Goal: Transaction & Acquisition: Purchase product/service

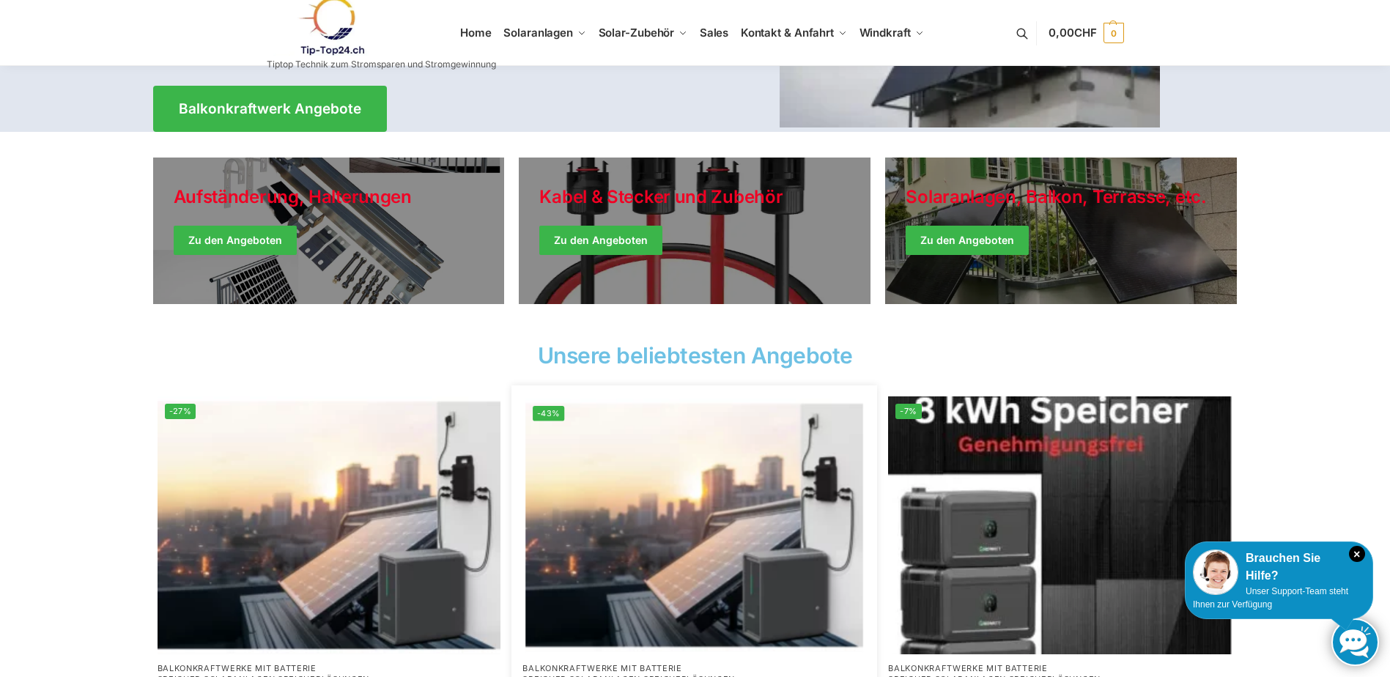
scroll to position [220, 0]
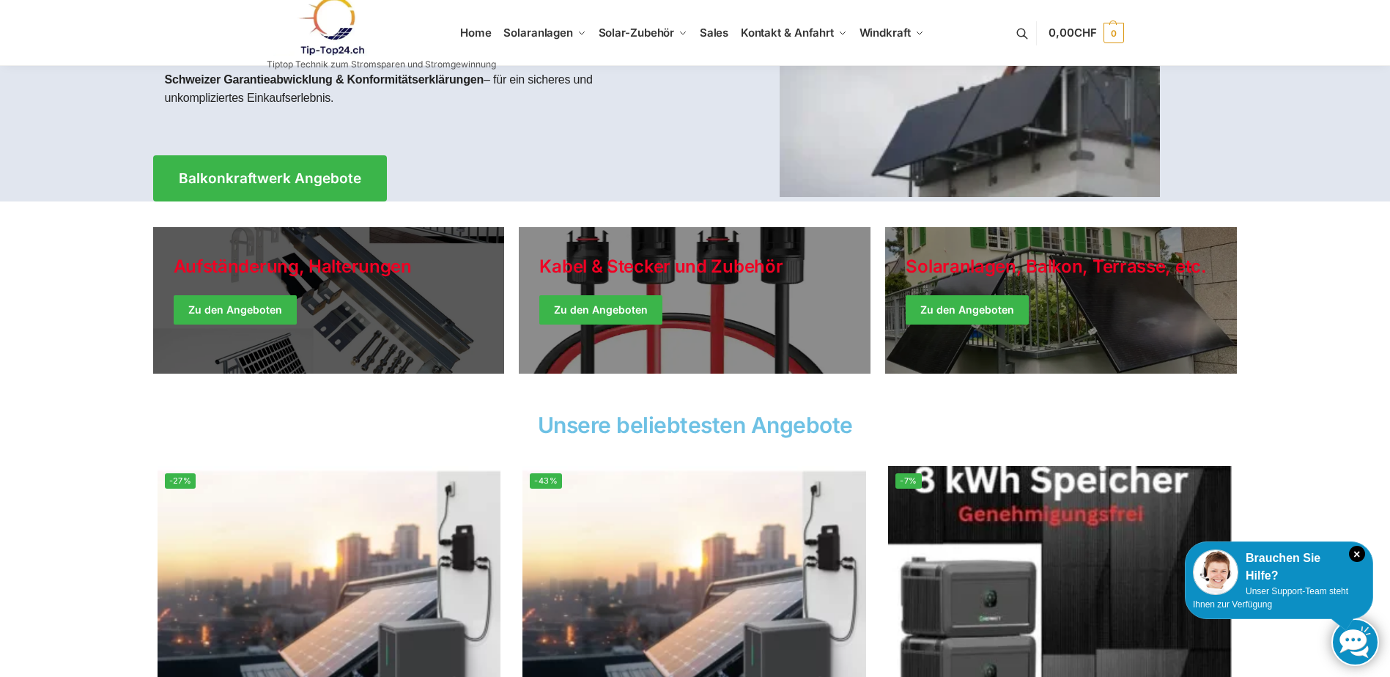
click at [276, 289] on link "Holiday Style" at bounding box center [329, 300] width 352 height 147
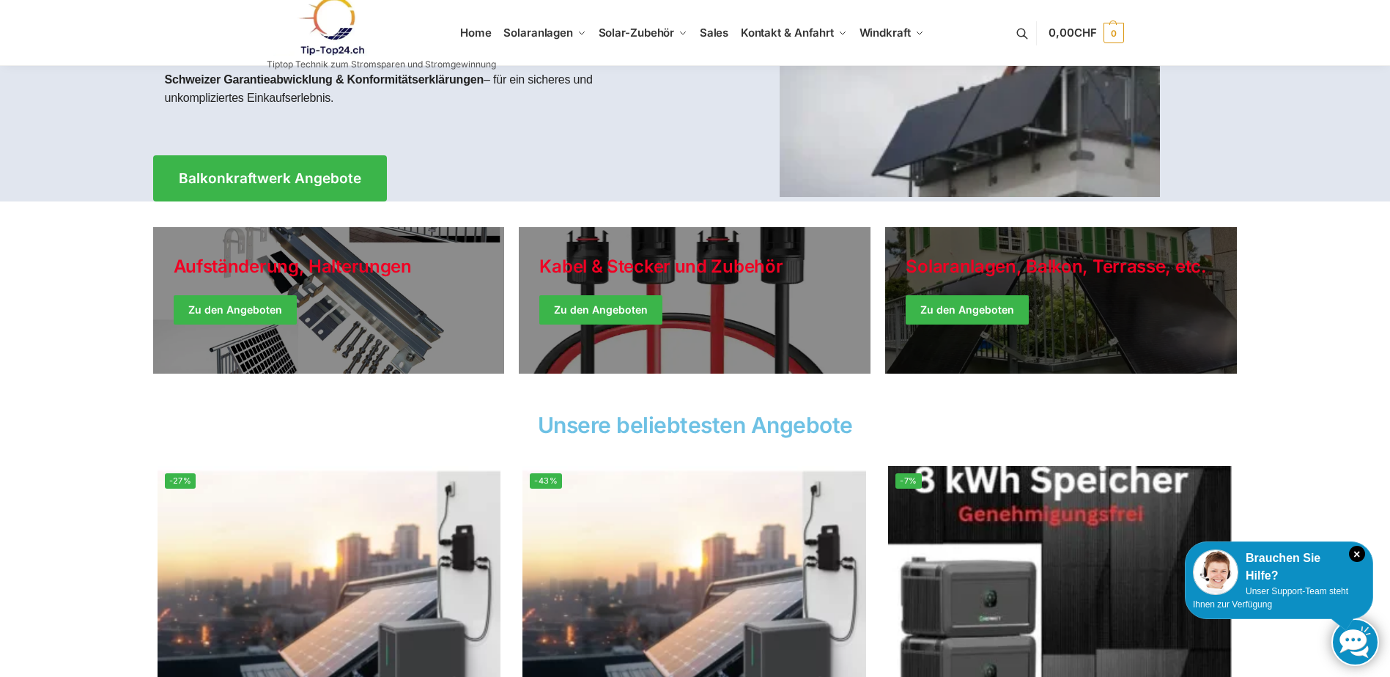
click at [1143, 308] on link "Winter Jackets" at bounding box center [1061, 300] width 352 height 147
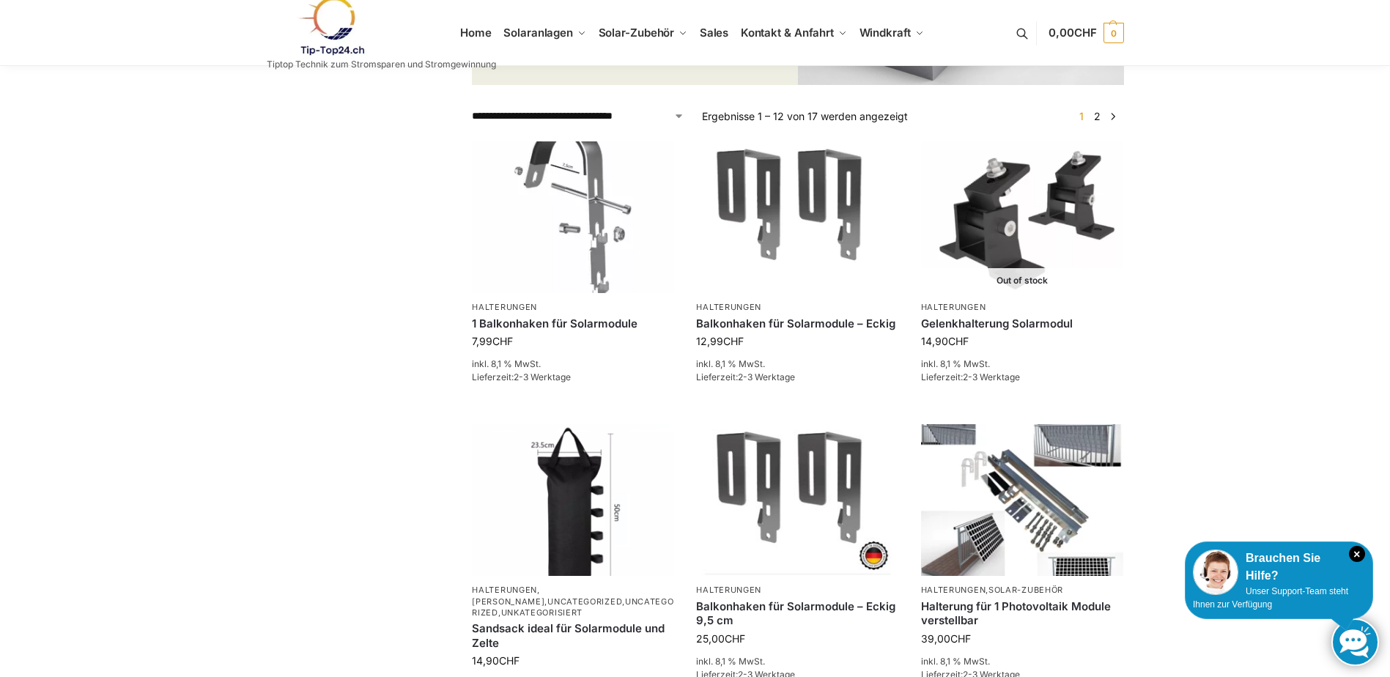
scroll to position [440, 0]
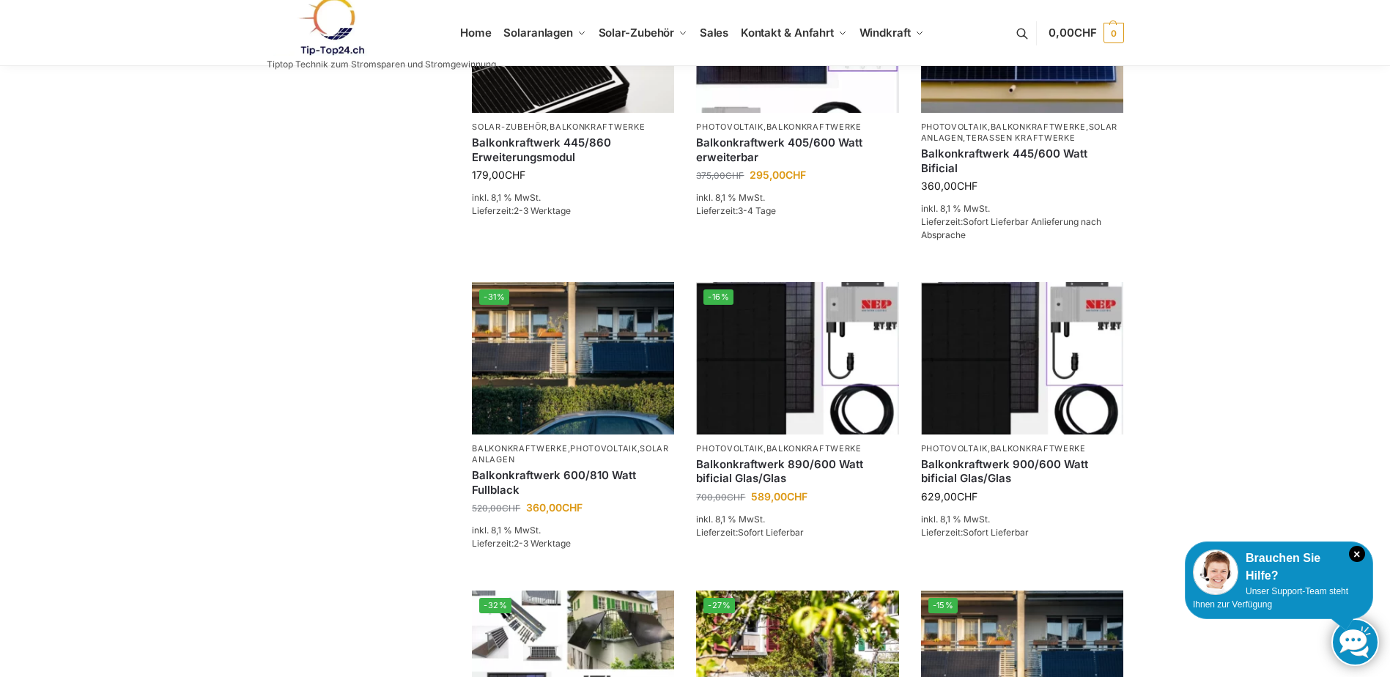
scroll to position [440, 0]
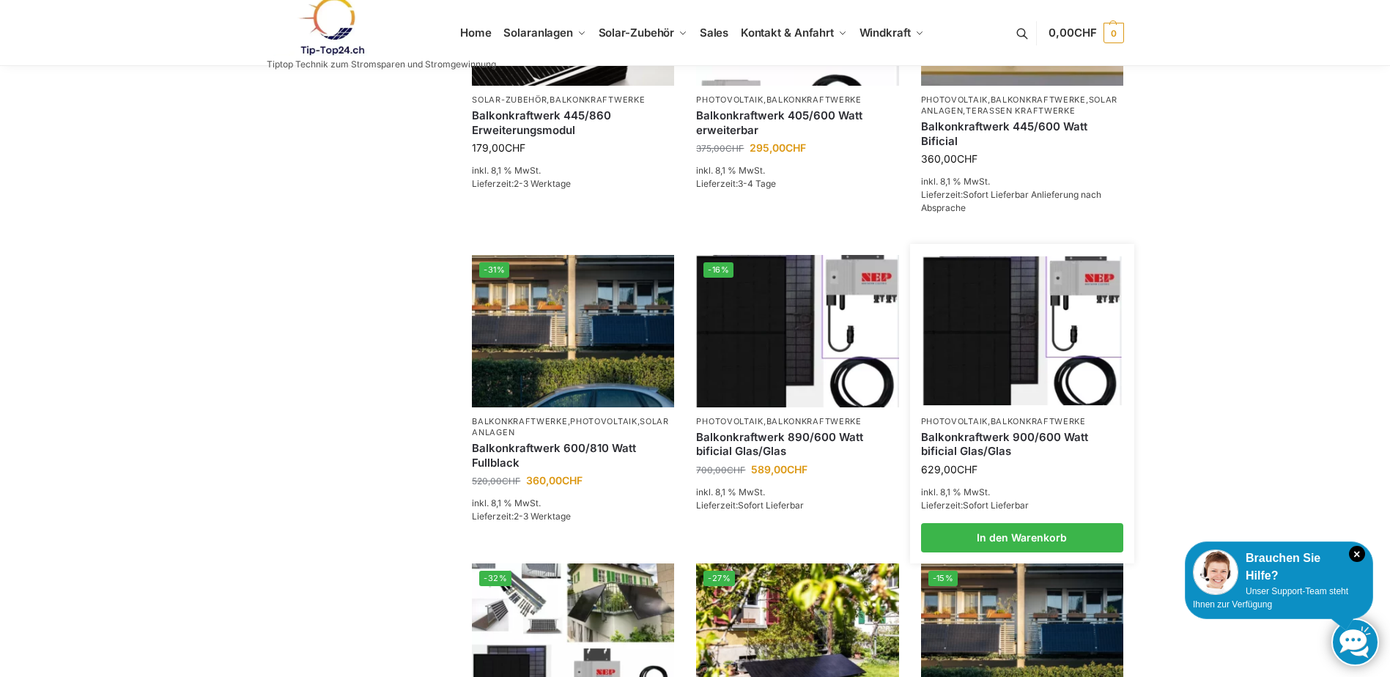
click at [1007, 322] on img at bounding box center [1021, 330] width 199 height 149
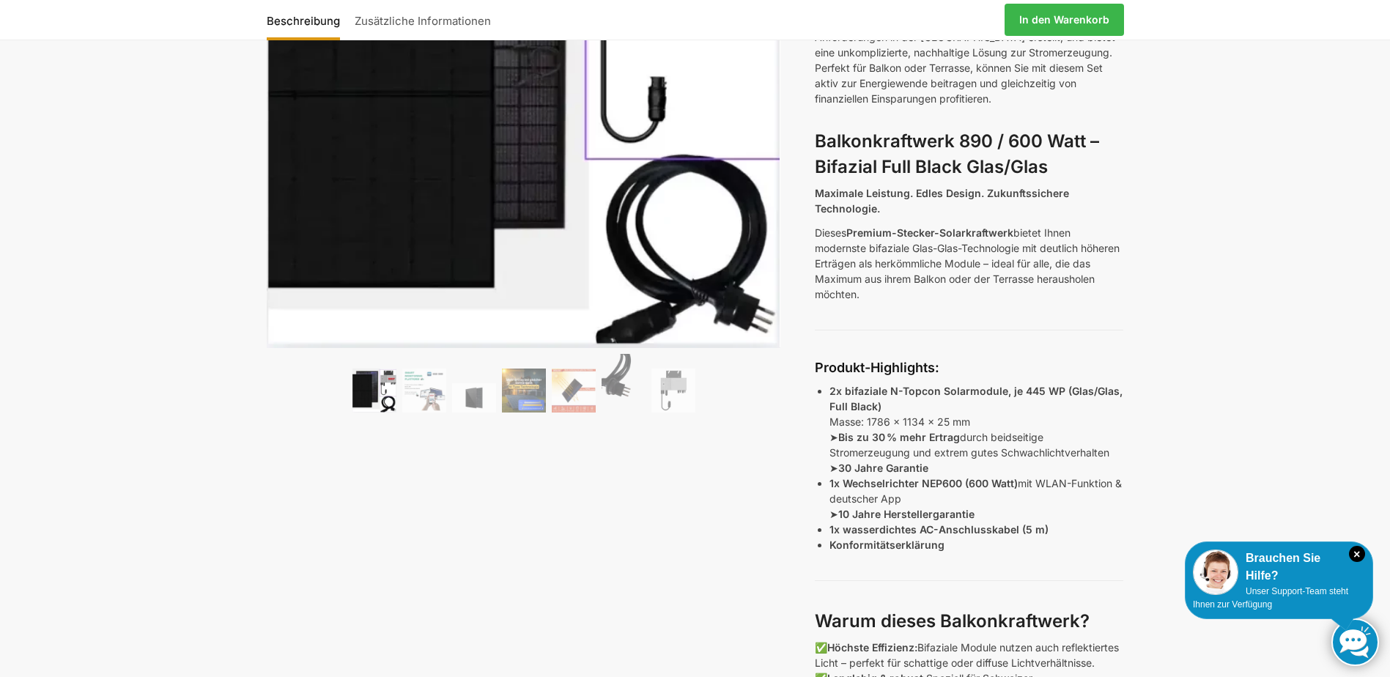
scroll to position [293, 0]
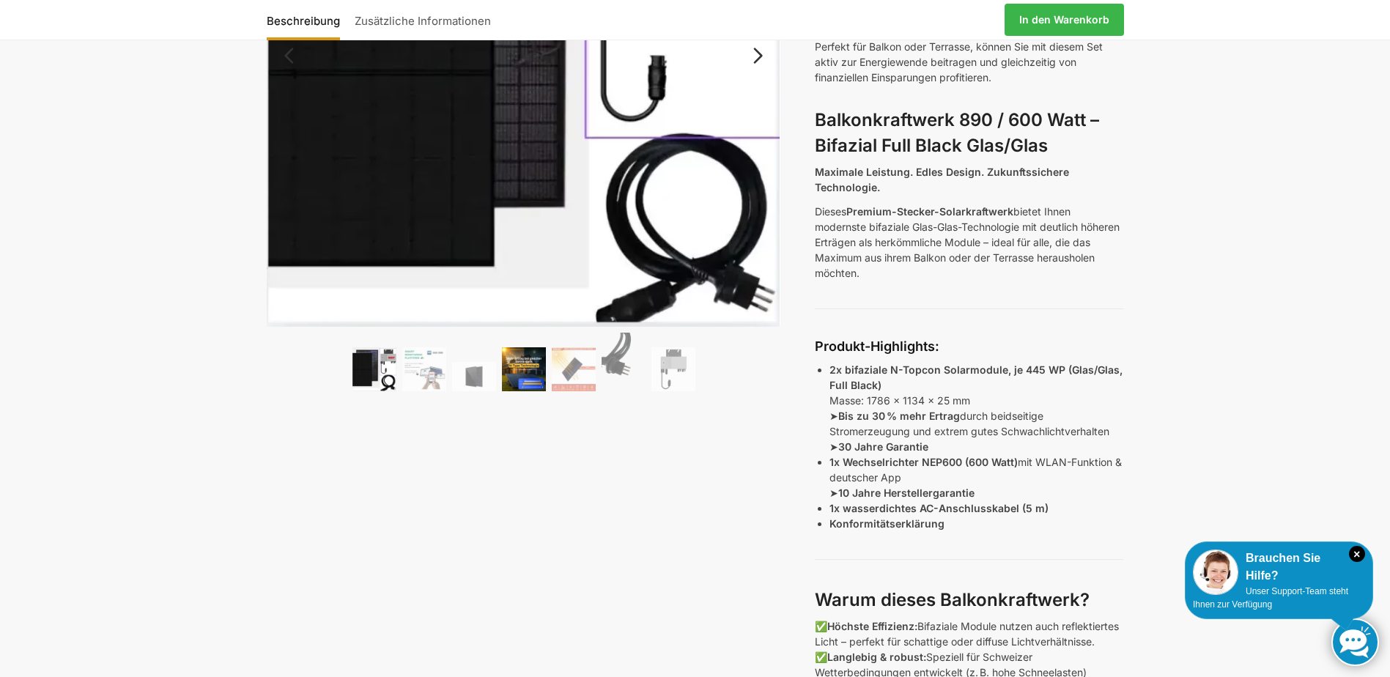
click at [524, 355] on img at bounding box center [524, 369] width 44 height 44
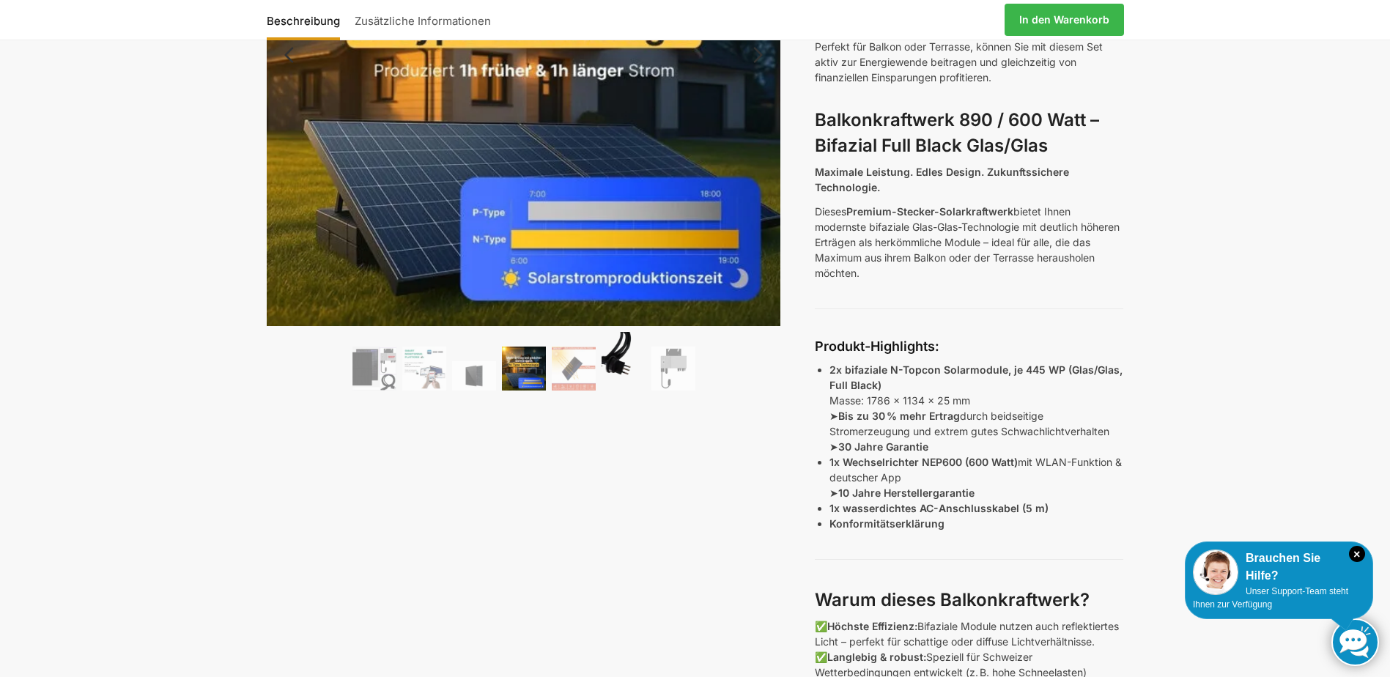
click at [607, 372] on img at bounding box center [624, 361] width 44 height 59
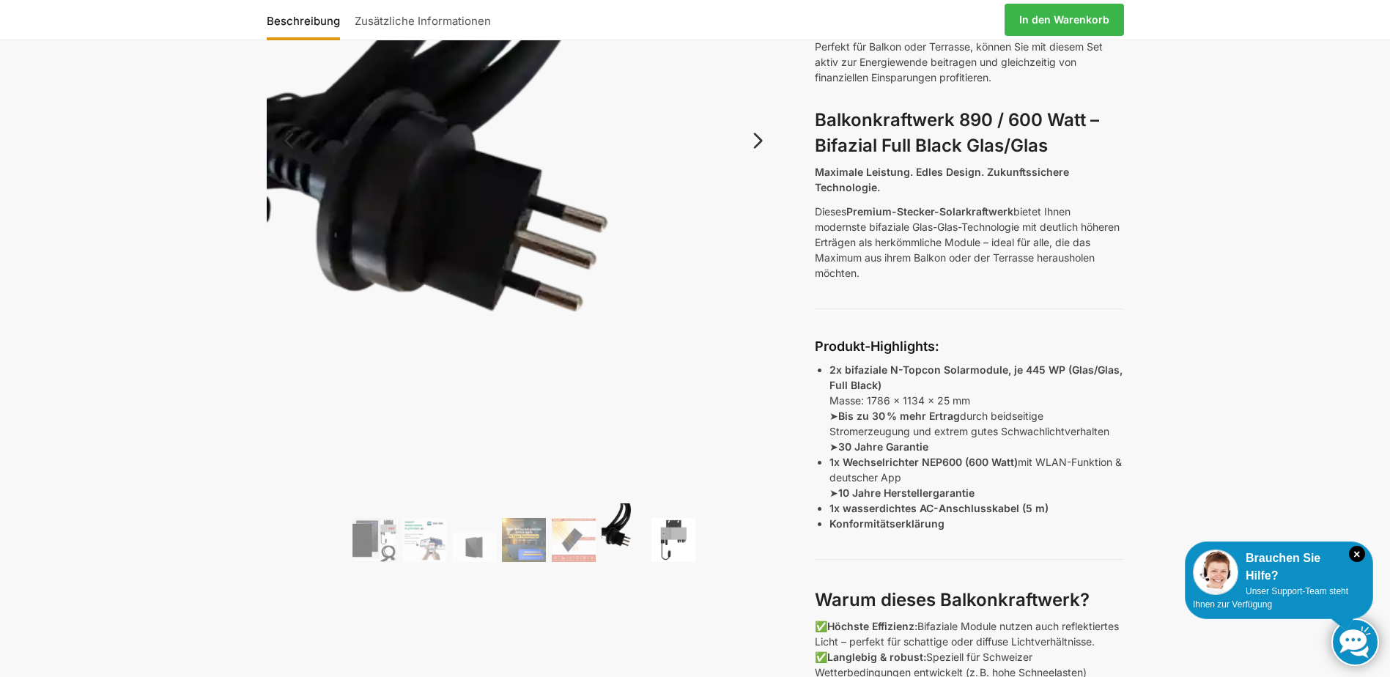
click at [673, 536] on img at bounding box center [673, 540] width 44 height 44
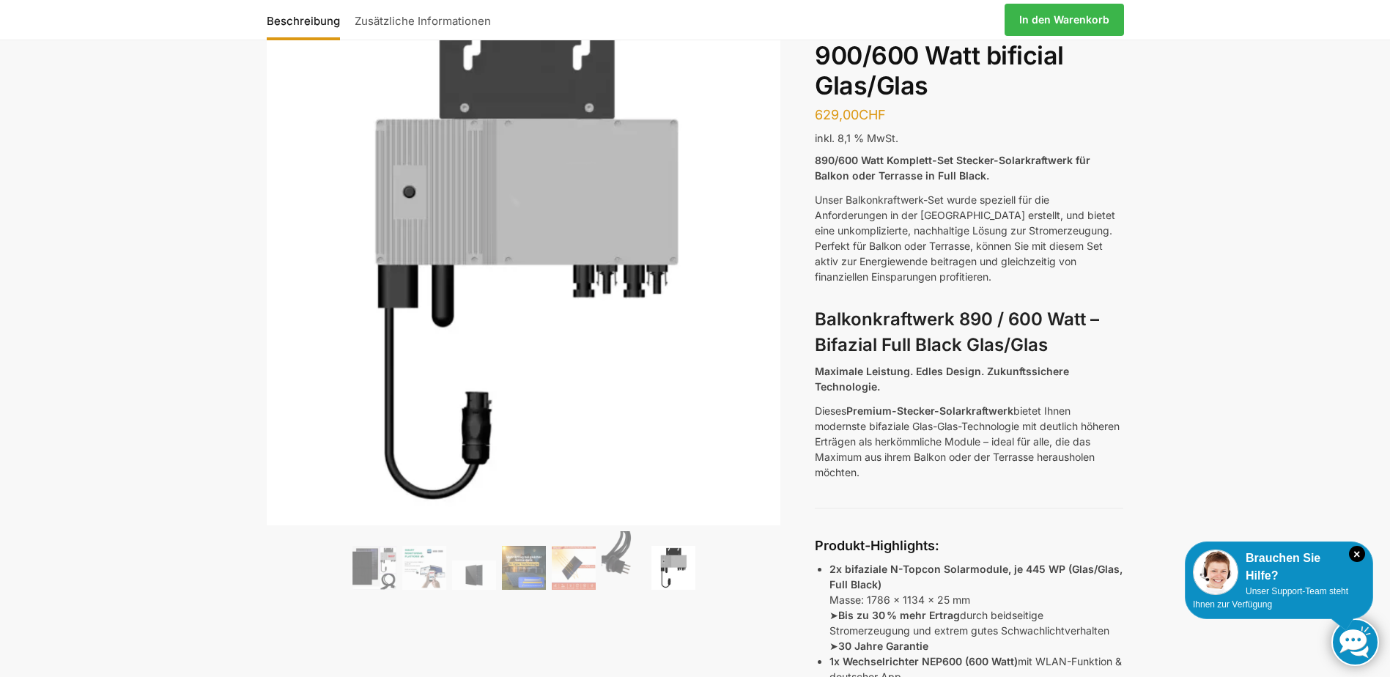
scroll to position [0, 0]
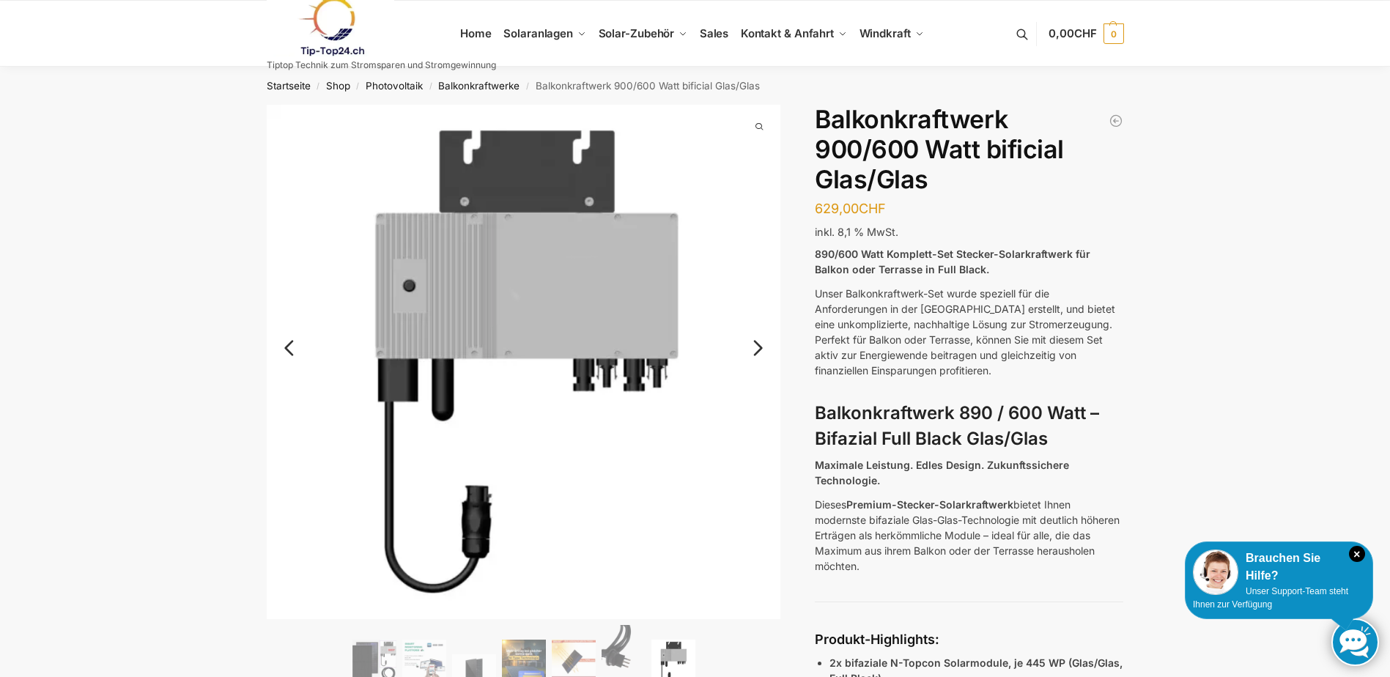
click at [761, 349] on link "Next" at bounding box center [755, 355] width 49 height 15
